Goal: Register for event/course

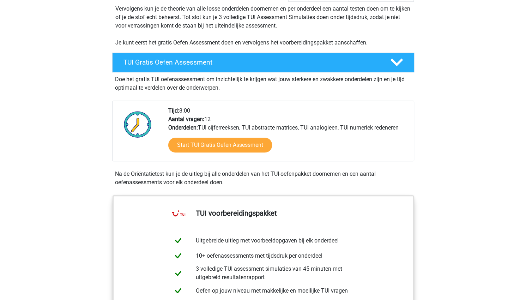
scroll to position [145, 0]
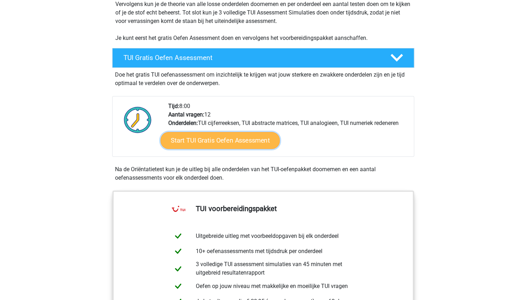
click at [230, 138] on link "Start TUI Gratis Oefen Assessment" at bounding box center [219, 140] width 119 height 17
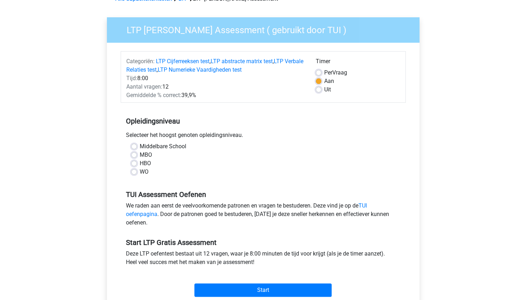
scroll to position [43, 0]
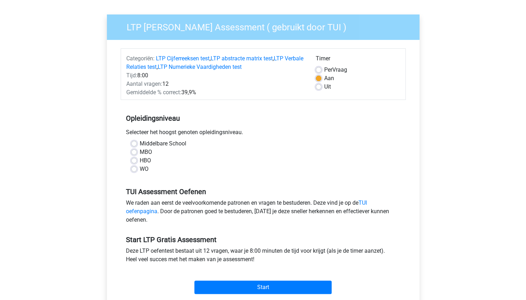
click at [140, 151] on label "MBO" at bounding box center [146, 152] width 12 height 8
click at [134, 151] on input "MBO" at bounding box center [134, 151] width 6 height 7
radio input "true"
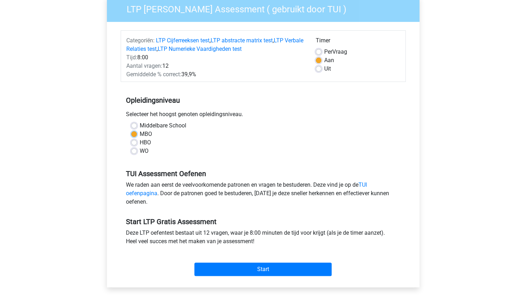
scroll to position [134, 0]
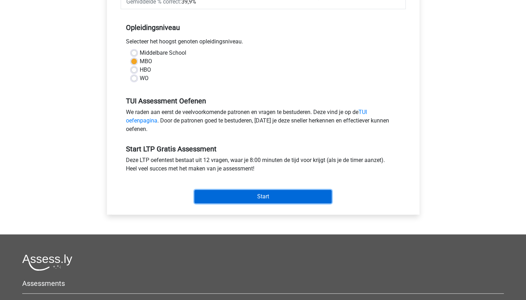
click at [234, 196] on input "Start" at bounding box center [262, 196] width 137 height 13
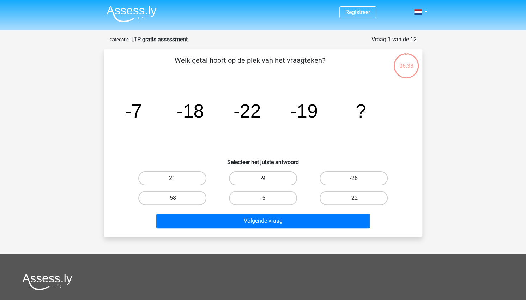
click at [285, 180] on label "-9" at bounding box center [263, 178] width 68 height 14
click at [267, 180] on input "-9" at bounding box center [265, 180] width 5 height 5
radio input "true"
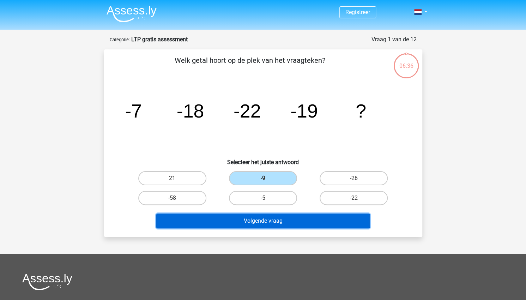
click at [285, 219] on button "Volgende vraag" at bounding box center [262, 220] width 213 height 15
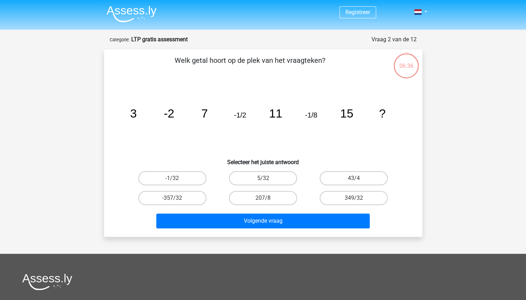
scroll to position [35, 0]
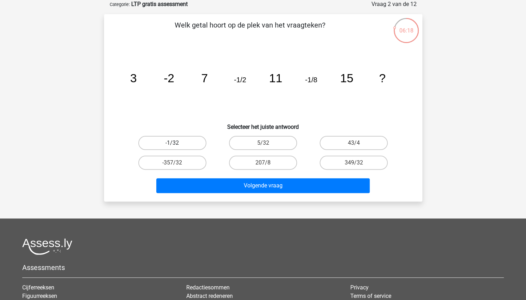
click at [182, 141] on label "-1/32" at bounding box center [172, 143] width 68 height 14
click at [177, 143] on input "-1/32" at bounding box center [174, 145] width 5 height 5
radio input "true"
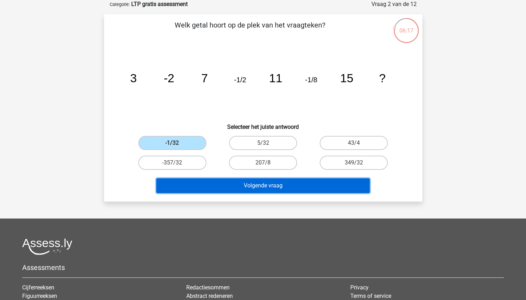
click at [245, 179] on button "Volgende vraag" at bounding box center [262, 185] width 213 height 15
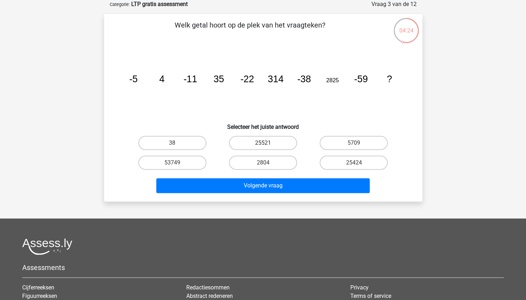
click at [274, 140] on label "25521" at bounding box center [263, 143] width 68 height 14
click at [267, 143] on input "25521" at bounding box center [265, 145] width 5 height 5
radio input "true"
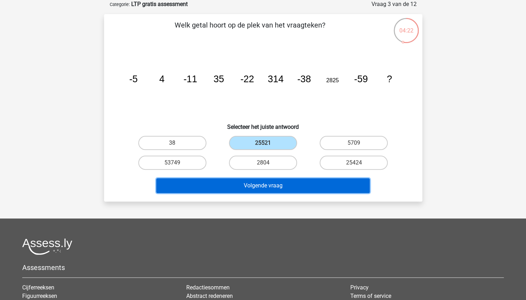
click at [258, 188] on button "Volgende vraag" at bounding box center [262, 185] width 213 height 15
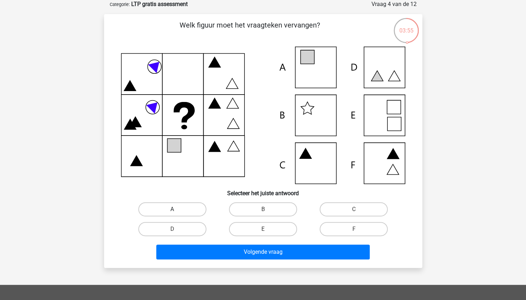
click at [187, 210] on label "A" at bounding box center [172, 209] width 68 height 14
click at [177, 210] on input "A" at bounding box center [174, 211] width 5 height 5
radio input "true"
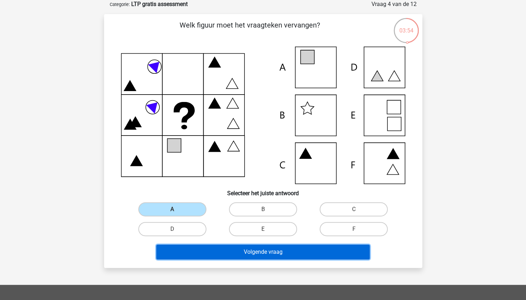
click at [258, 255] on button "Volgende vraag" at bounding box center [262, 251] width 213 height 15
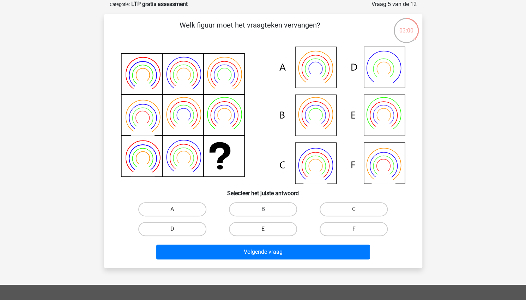
click at [246, 209] on label "B" at bounding box center [263, 209] width 68 height 14
click at [263, 209] on input "B" at bounding box center [265, 211] width 5 height 5
radio input "true"
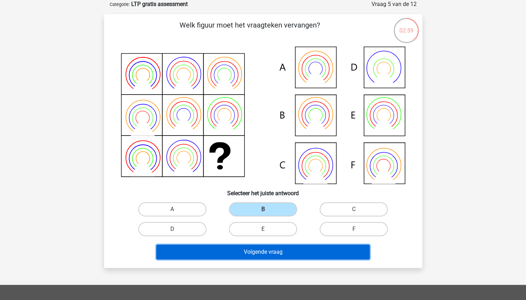
click at [283, 255] on button "Volgende vraag" at bounding box center [262, 251] width 213 height 15
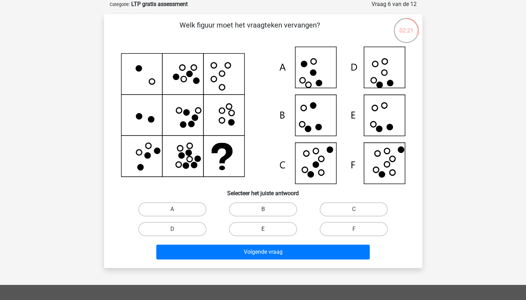
click at [260, 230] on label "E" at bounding box center [263, 229] width 68 height 14
click at [263, 230] on input "E" at bounding box center [265, 231] width 5 height 5
radio input "true"
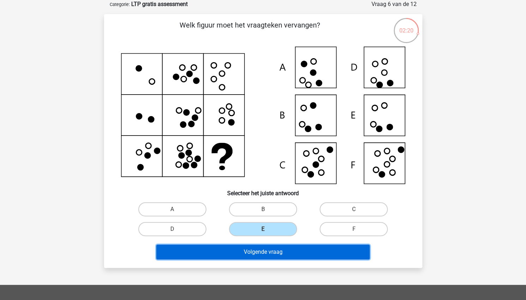
click at [255, 250] on button "Volgende vraag" at bounding box center [262, 251] width 213 height 15
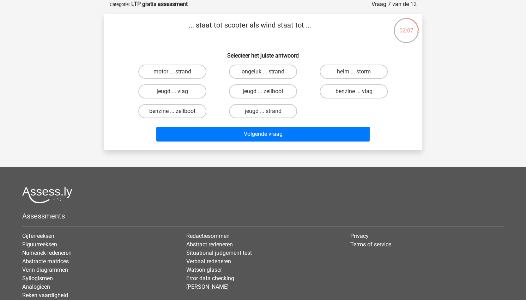
click at [193, 112] on label "benzine ... zeilboot" at bounding box center [172, 111] width 68 height 14
click at [177, 112] on input "benzine ... zeilboot" at bounding box center [174, 113] width 5 height 5
radio input "true"
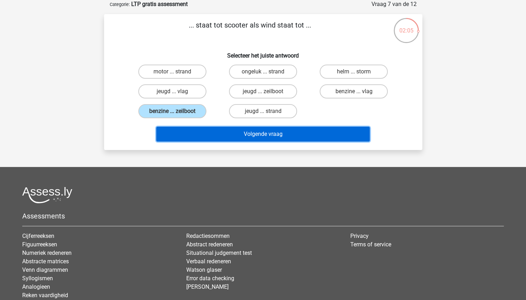
click at [256, 135] on button "Volgende vraag" at bounding box center [262, 134] width 213 height 15
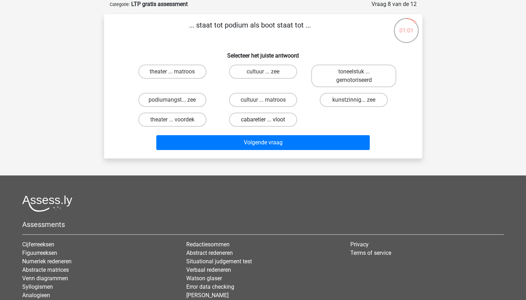
click at [283, 120] on label "cabaretier ... vloot" at bounding box center [263, 120] width 68 height 14
click at [267, 120] on input "cabaretier ... vloot" at bounding box center [265, 122] width 5 height 5
radio input "true"
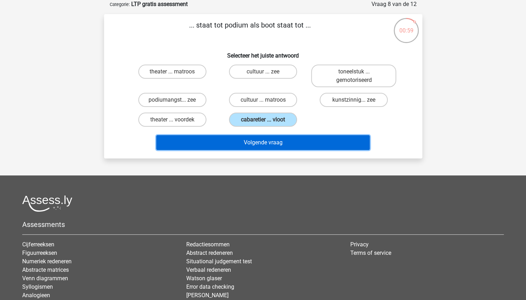
click at [278, 146] on button "Volgende vraag" at bounding box center [262, 142] width 213 height 15
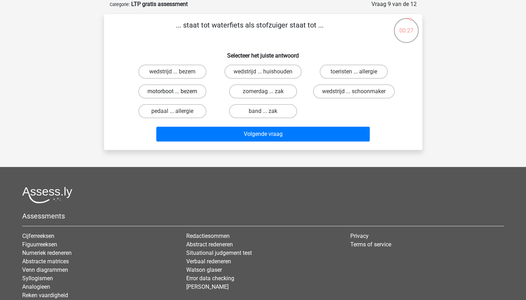
click at [168, 90] on label "motorboot ... bezem" at bounding box center [172, 91] width 68 height 14
click at [172, 91] on input "motorboot ... bezem" at bounding box center [174, 93] width 5 height 5
radio input "true"
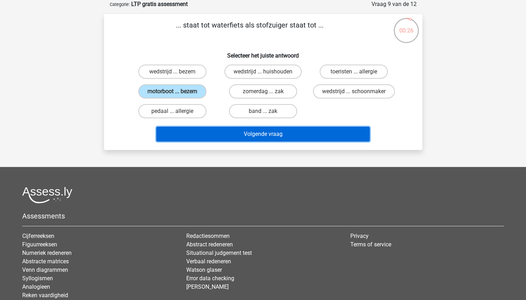
click at [208, 136] on button "Volgende vraag" at bounding box center [262, 134] width 213 height 15
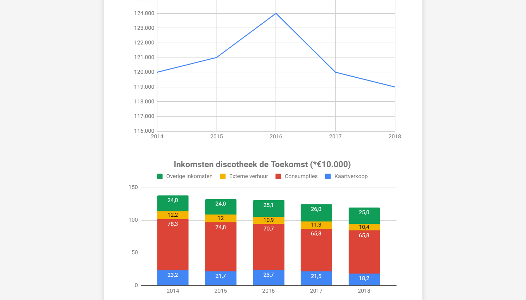
scroll to position [111, 0]
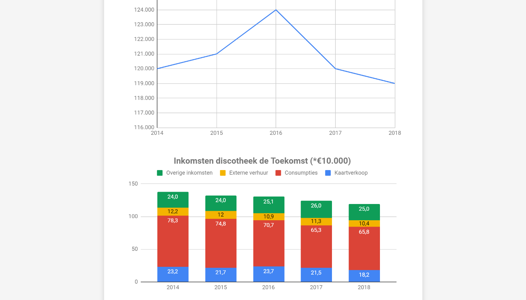
scroll to position [113, 0]
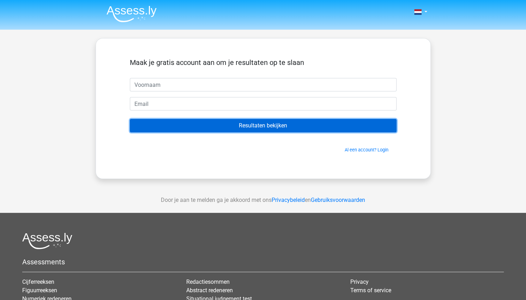
click at [274, 125] on input "Resultaten bekijken" at bounding box center [263, 125] width 267 height 13
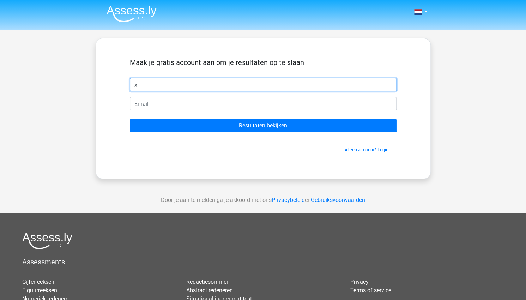
type input "x"
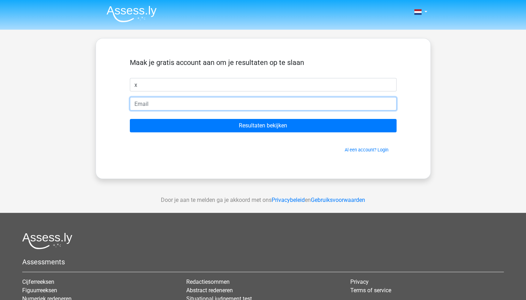
click at [236, 107] on input "email" at bounding box center [263, 103] width 267 height 13
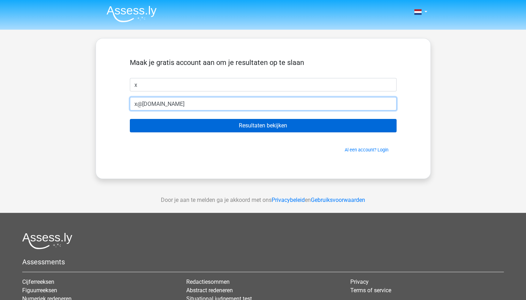
type input "x@x.com"
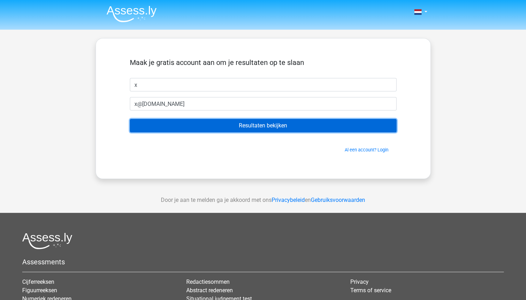
click at [243, 127] on input "Resultaten bekijken" at bounding box center [263, 125] width 267 height 13
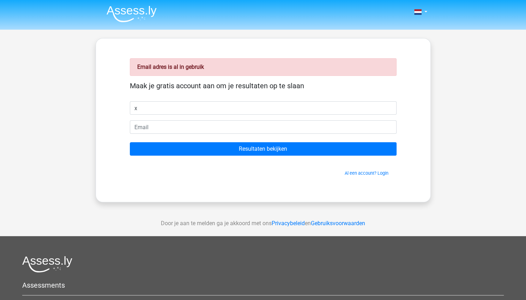
type input "x"
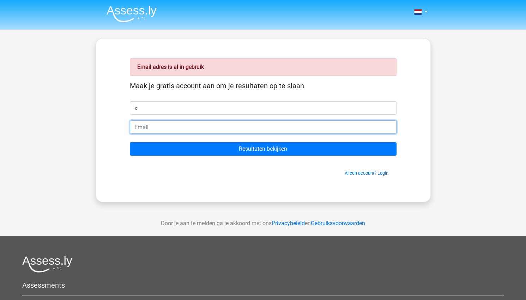
click at [185, 130] on input "email" at bounding box center [263, 126] width 267 height 13
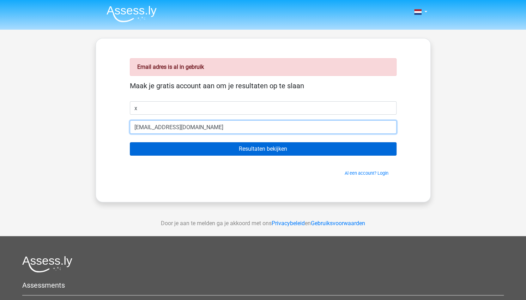
type input "[EMAIL_ADDRESS][DOMAIN_NAME]"
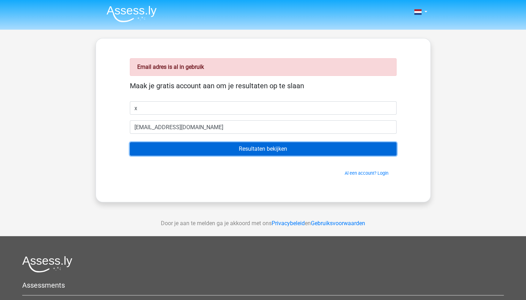
click at [223, 152] on input "Resultaten bekijken" at bounding box center [263, 148] width 267 height 13
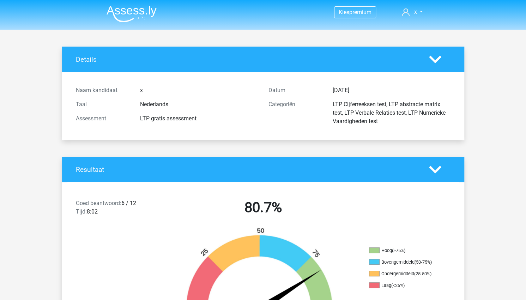
scroll to position [1, 0]
